Goal: Information Seeking & Learning: Find specific fact

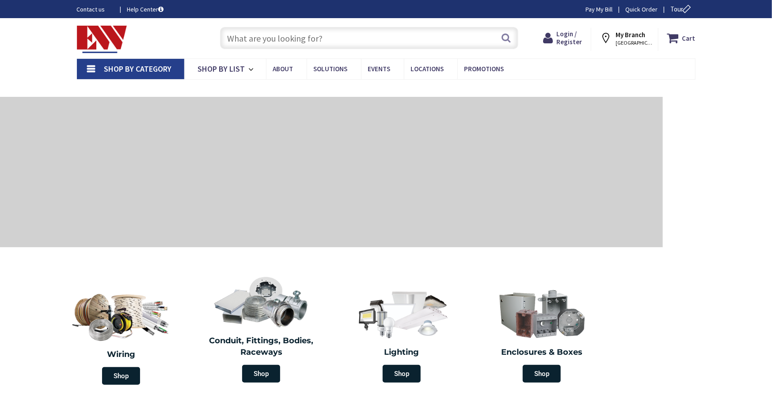
type input "[GEOGRAPHIC_DATA], [GEOGRAPHIC_DATA]"
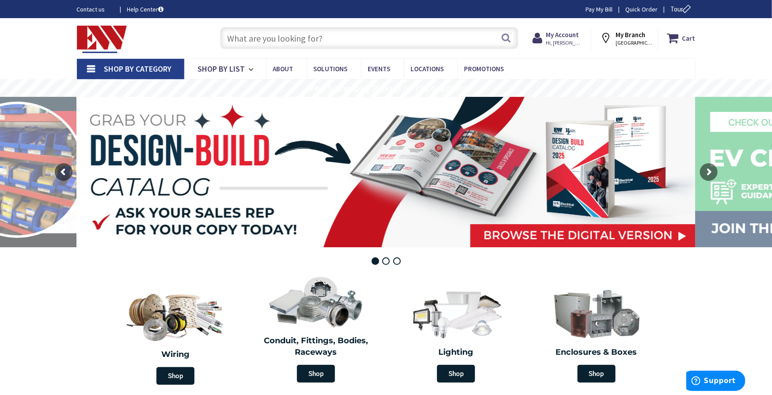
click at [350, 33] on input "text" at bounding box center [369, 38] width 298 height 22
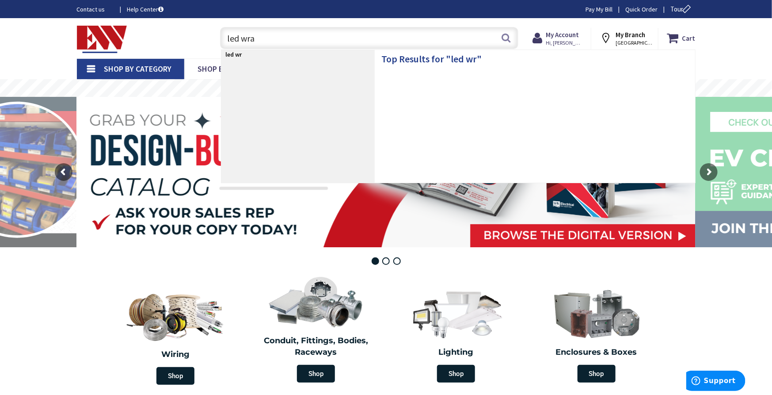
type input "led wrap"
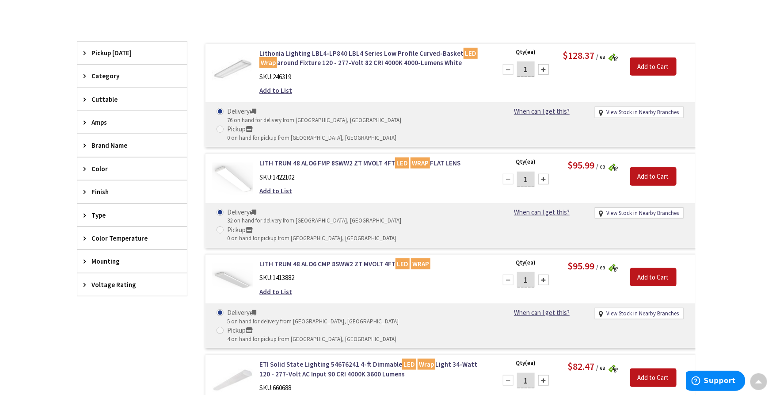
scroll to position [198, 0]
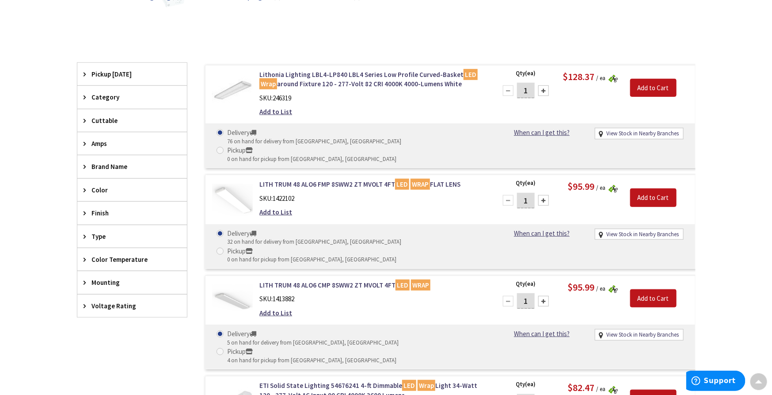
click at [99, 280] on span "Mounting" at bounding box center [128, 282] width 72 height 9
click at [124, 258] on span "Color Temperature" at bounding box center [128, 259] width 72 height 9
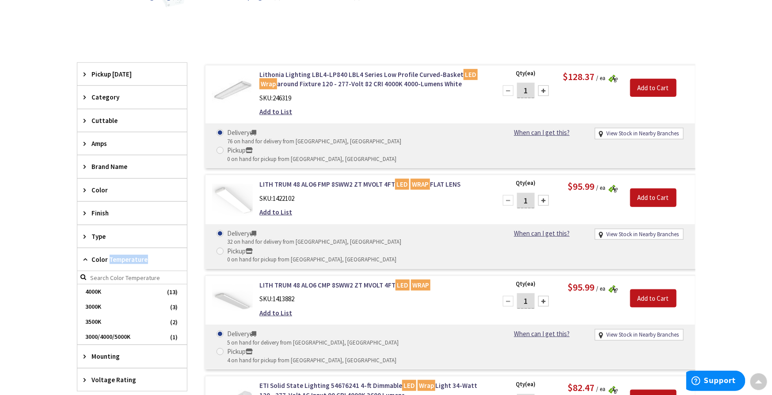
click at [124, 258] on span "Color Temperature" at bounding box center [128, 259] width 72 height 9
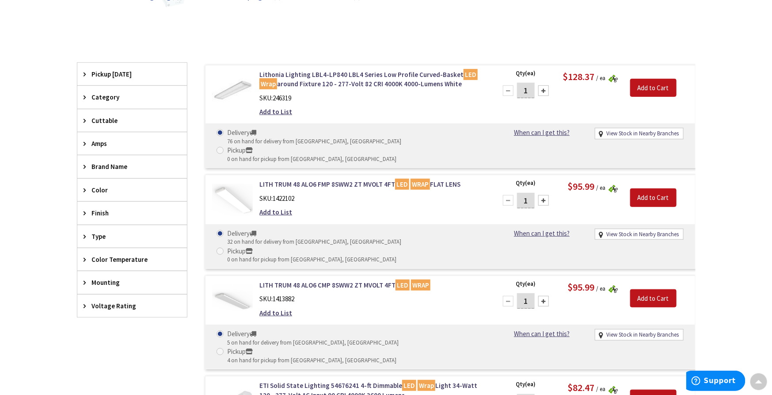
click at [100, 237] on span "Type" at bounding box center [128, 236] width 72 height 9
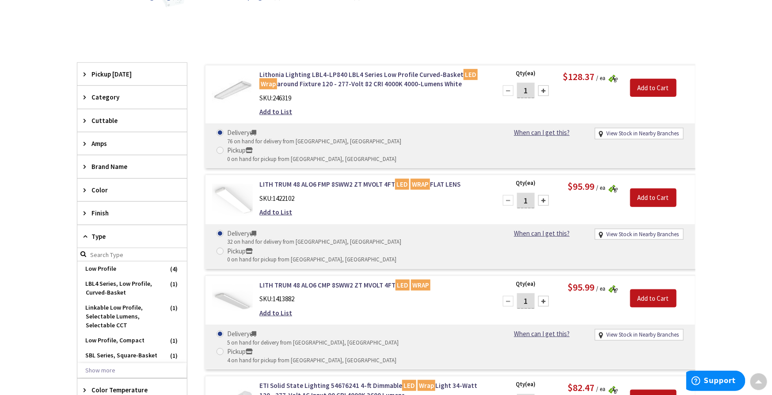
click at [103, 236] on span "Type" at bounding box center [128, 236] width 72 height 9
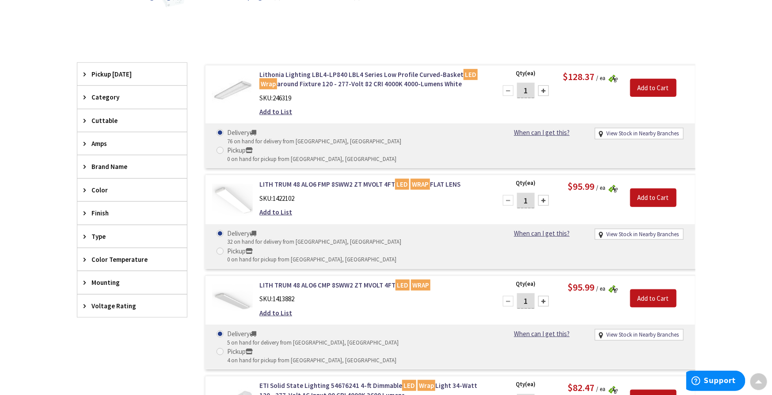
click at [101, 208] on span "Finish" at bounding box center [128, 212] width 72 height 9
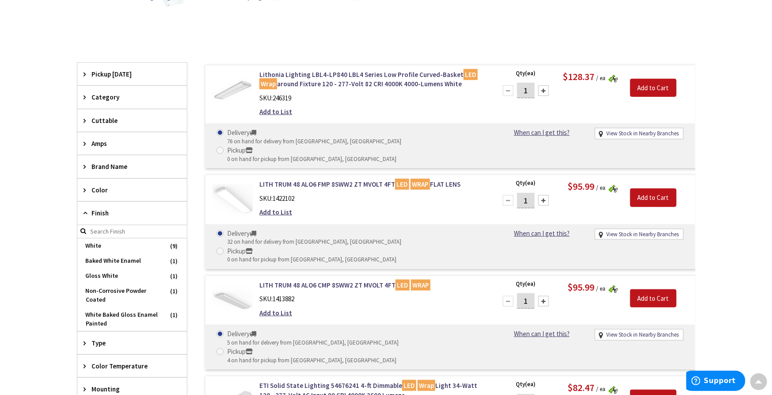
click at [101, 208] on span "Finish" at bounding box center [128, 212] width 72 height 9
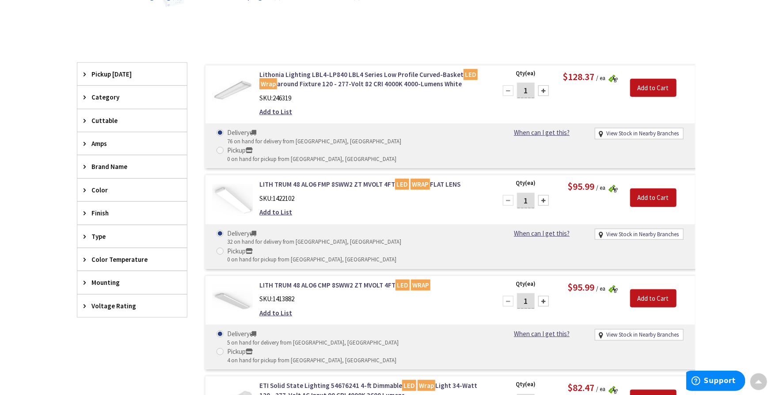
click at [104, 188] on span "Color" at bounding box center [128, 189] width 72 height 9
click at [109, 167] on span "Brand Name" at bounding box center [128, 166] width 72 height 9
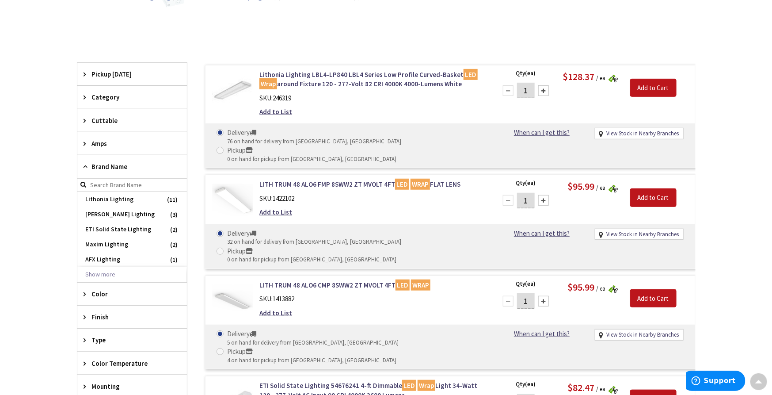
click at [109, 167] on span "Brand Name" at bounding box center [128, 166] width 72 height 9
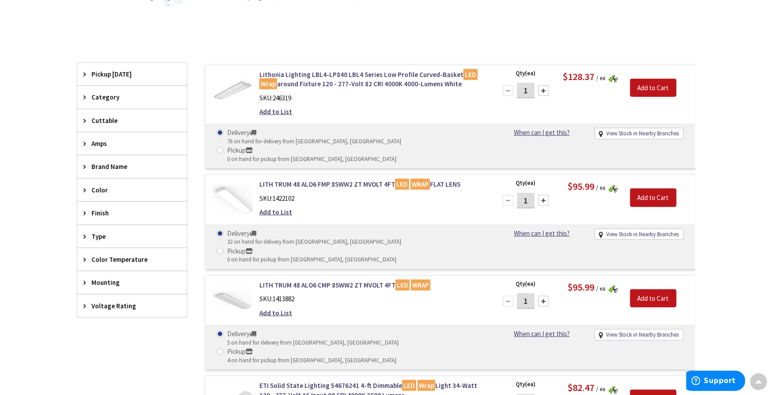
click at [104, 142] on span "Amps" at bounding box center [128, 143] width 72 height 9
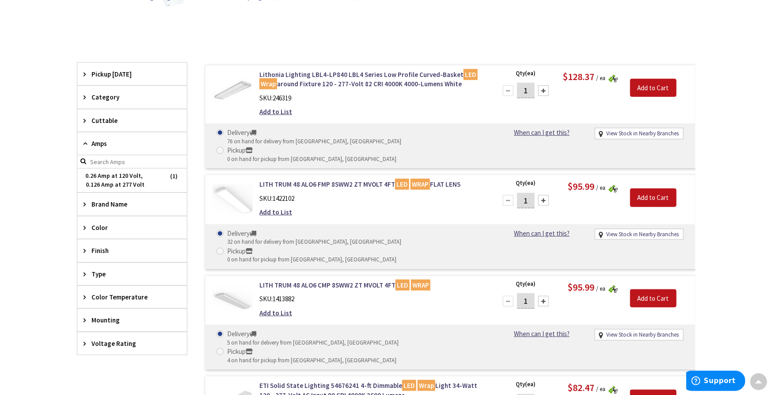
click at [104, 142] on span "Amps" at bounding box center [128, 143] width 72 height 9
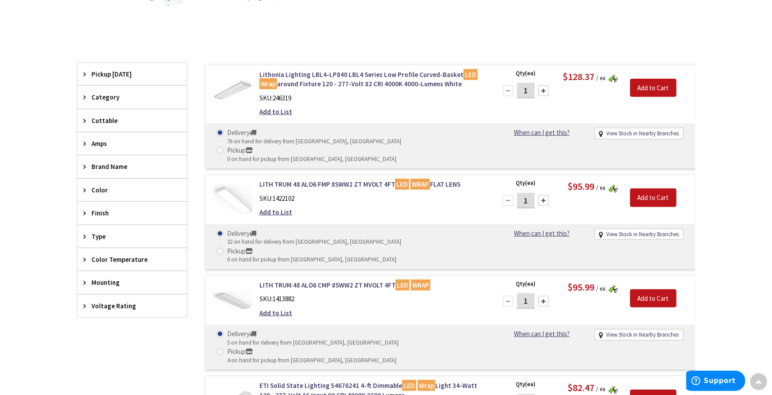
click at [104, 113] on div "Cuttable" at bounding box center [132, 120] width 110 height 23
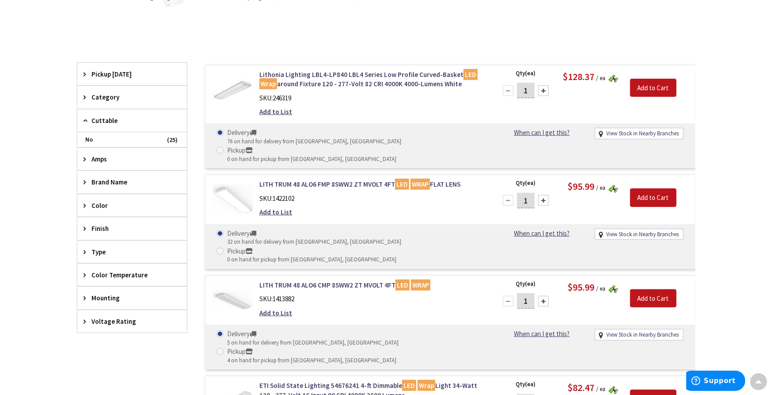
click at [104, 113] on div "Cuttable" at bounding box center [132, 120] width 110 height 23
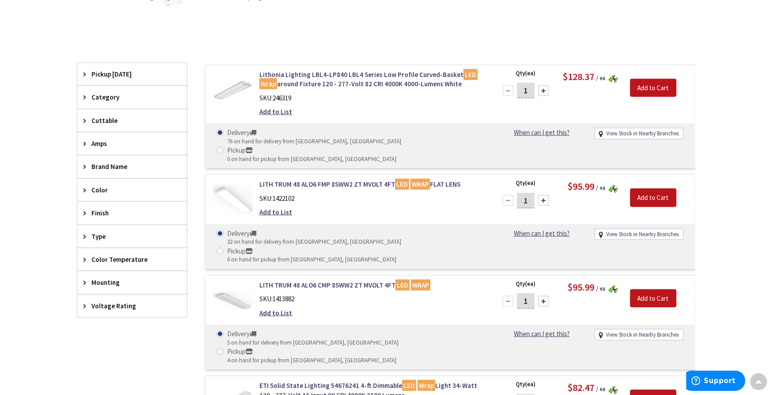
click at [107, 94] on span "Category" at bounding box center [128, 96] width 72 height 9
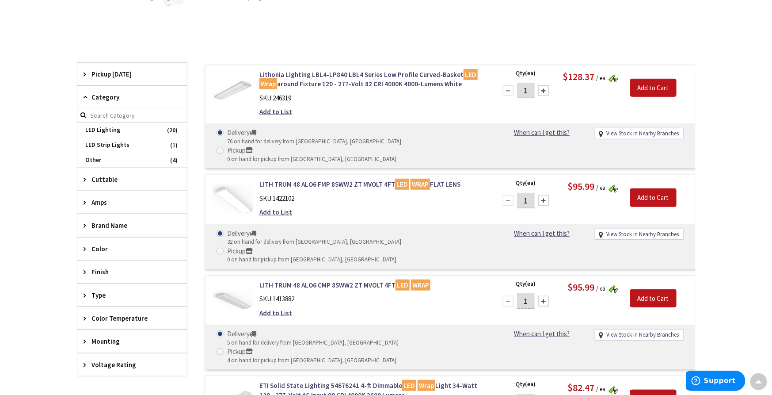
click at [107, 94] on span "Category" at bounding box center [128, 96] width 72 height 9
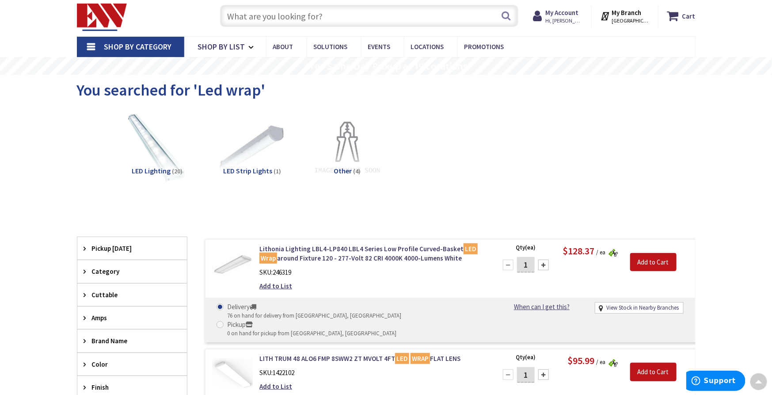
scroll to position [0, 0]
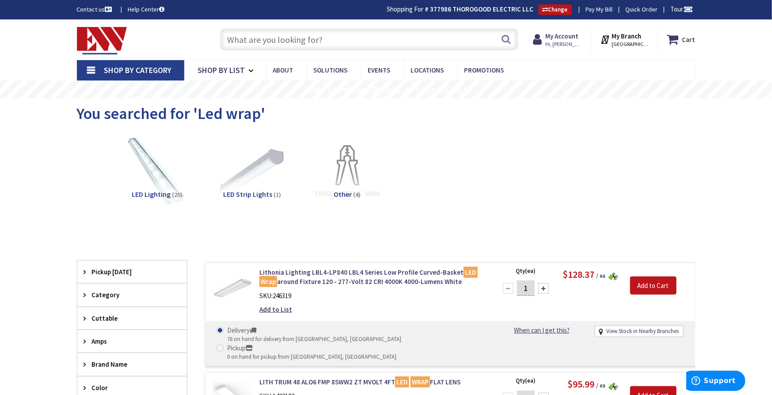
click at [340, 42] on input "text" at bounding box center [369, 39] width 298 height 22
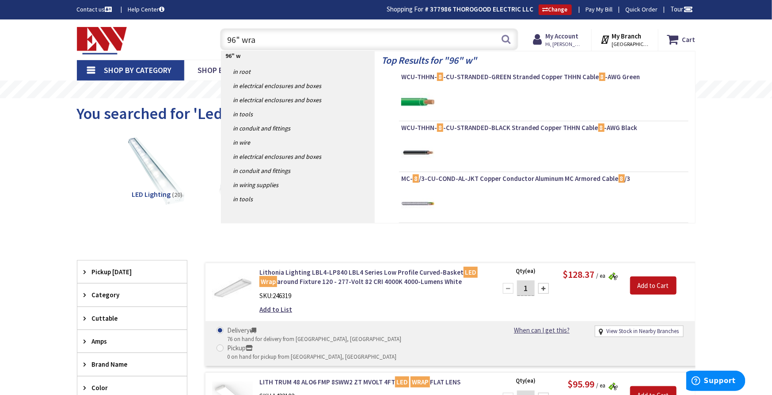
type input "96" wrap"
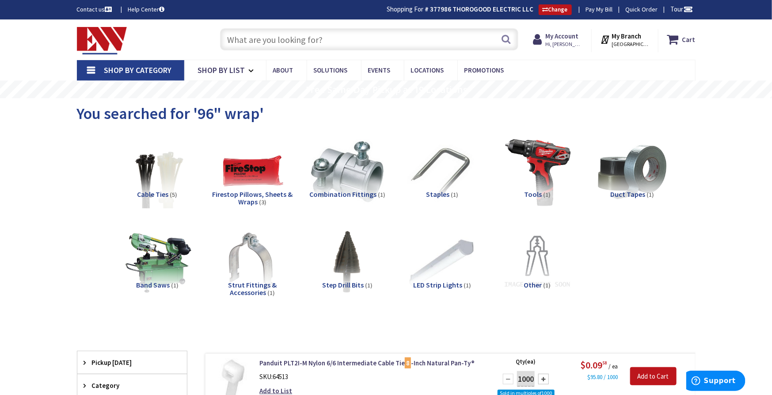
click at [297, 30] on input "text" at bounding box center [369, 39] width 298 height 22
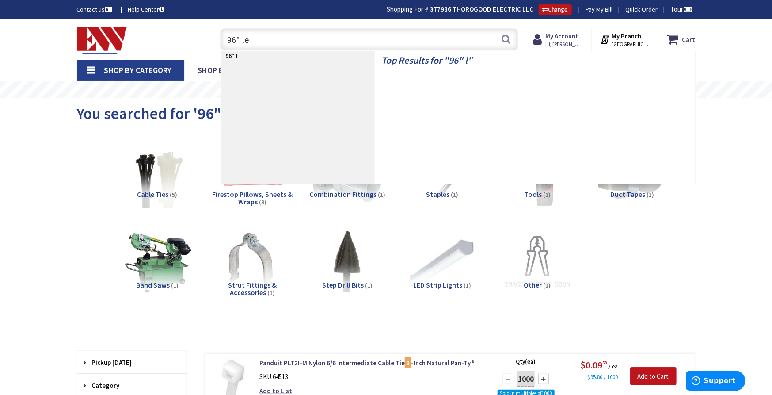
type input "96" led"
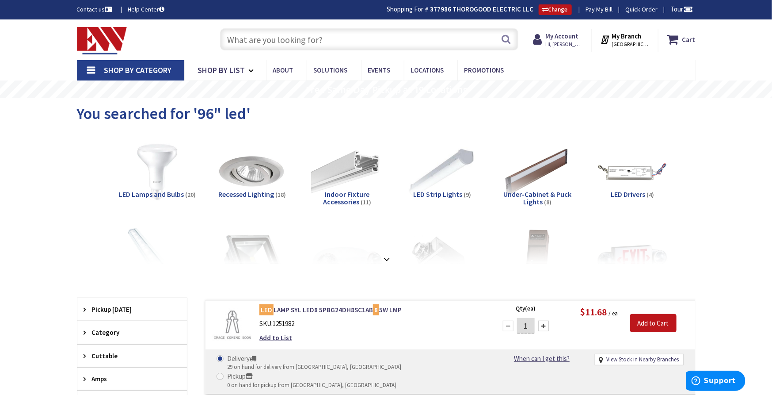
click at [274, 38] on input "text" at bounding box center [369, 39] width 298 height 22
type input "metalux"
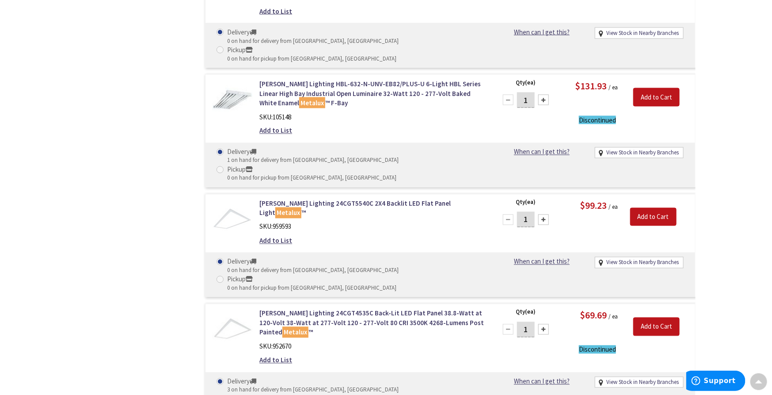
scroll to position [1768, 0]
